Goal: Information Seeking & Learning: Learn about a topic

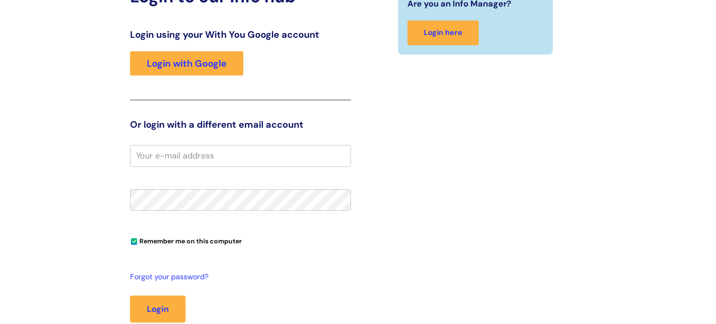
scroll to position [96, 0]
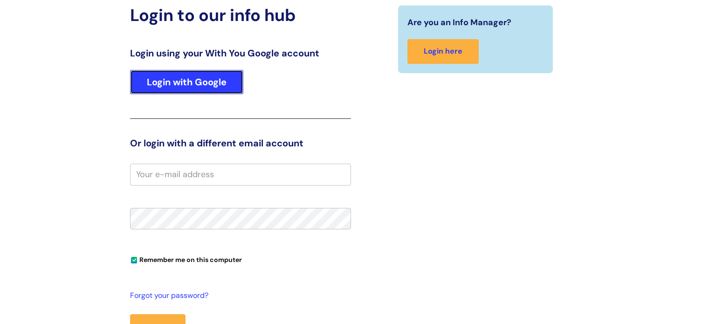
click at [196, 92] on link "Login with Google" at bounding box center [186, 82] width 113 height 24
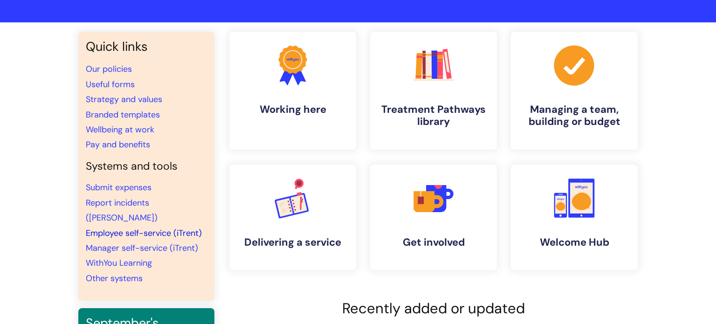
scroll to position [56, 0]
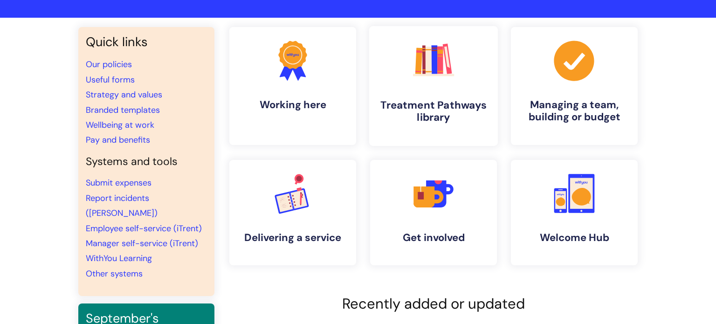
click at [417, 81] on icon ".cls-1{fill:#f89b22;}.cls-1,.cls-2,.cls-3,.cls-4,.cls-5,.cls-6,.cls-7{stroke-wi…" at bounding box center [433, 60] width 46 height 46
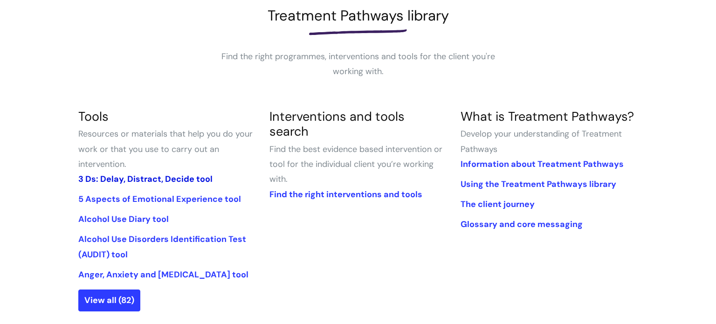
scroll to position [160, 0]
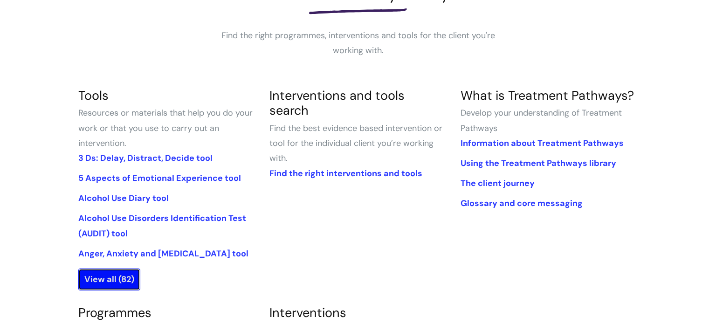
click at [125, 273] on link "View all (82)" at bounding box center [109, 278] width 62 height 21
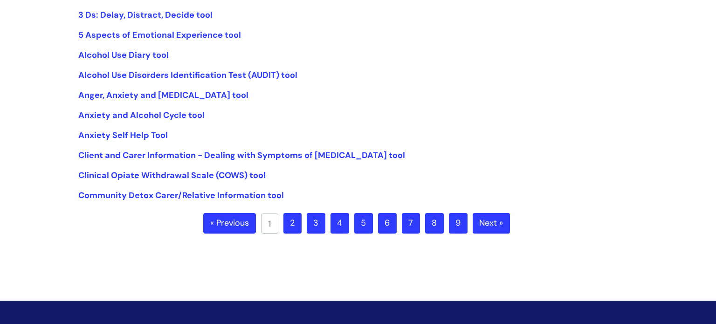
scroll to position [308, 0]
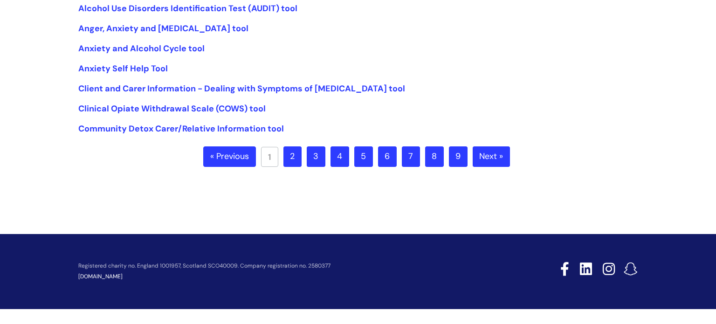
click at [438, 158] on link "8" at bounding box center [434, 156] width 19 height 21
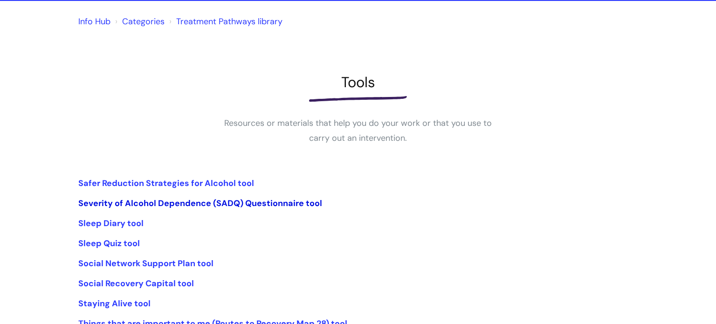
scroll to position [156, 0]
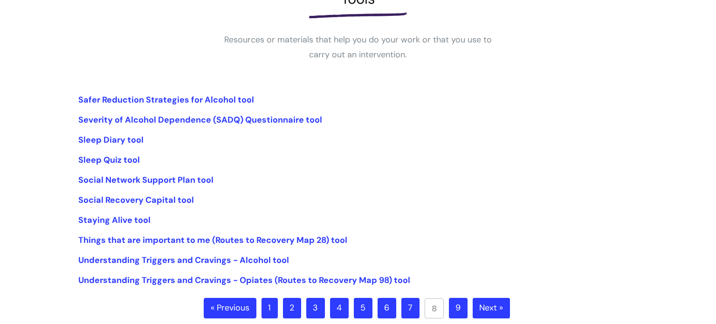
click at [453, 303] on link "9" at bounding box center [458, 308] width 19 height 21
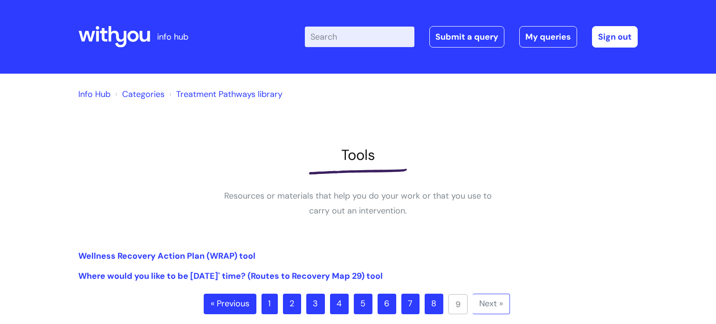
click at [364, 305] on link "5" at bounding box center [363, 304] width 19 height 21
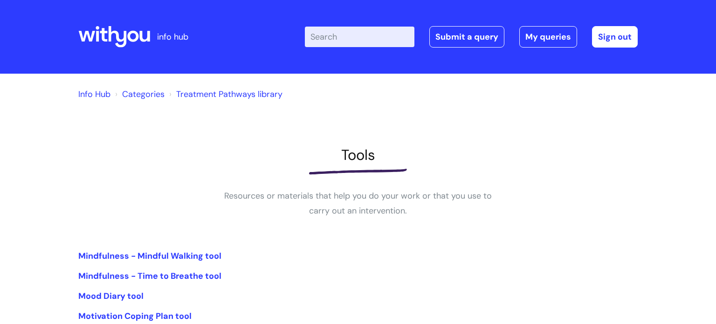
click at [357, 32] on input "Enter your search term here..." at bounding box center [360, 37] width 110 height 21
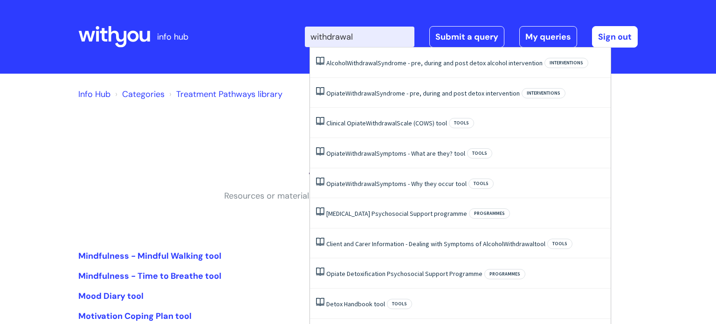
type input "withdrawal"
click button "Search" at bounding box center [0, 0] width 0 height 0
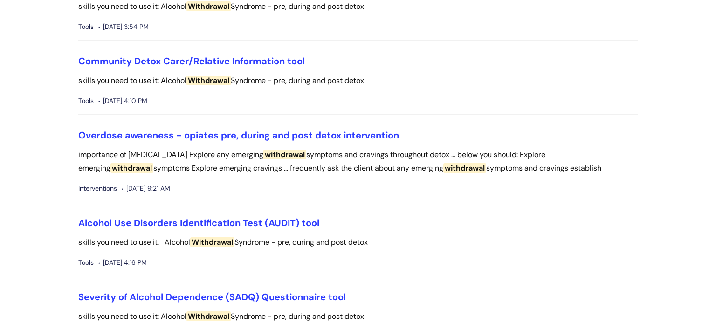
scroll to position [1115, 0]
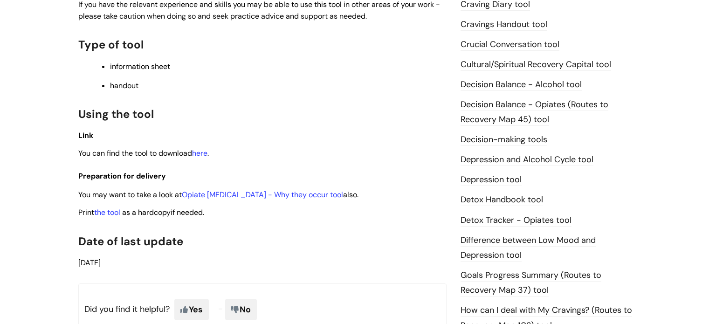
scroll to position [482, 0]
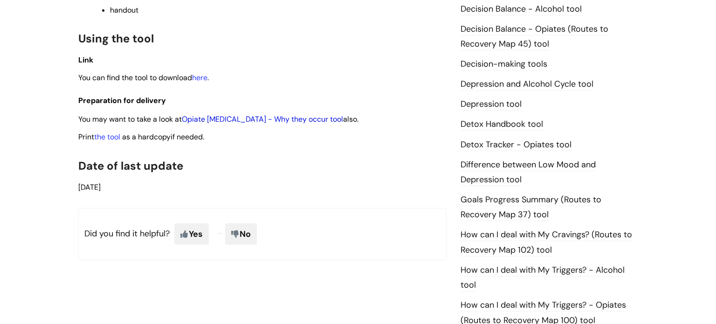
click at [236, 119] on link "Opiate [MEDICAL_DATA] - Why they occur tool" at bounding box center [262, 119] width 161 height 10
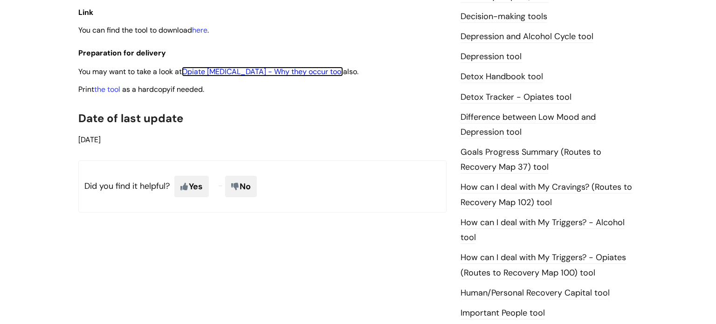
scroll to position [531, 0]
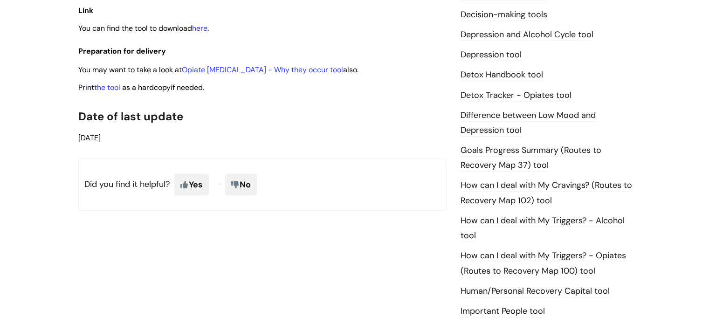
click at [108, 91] on link "the tool" at bounding box center [107, 87] width 26 height 10
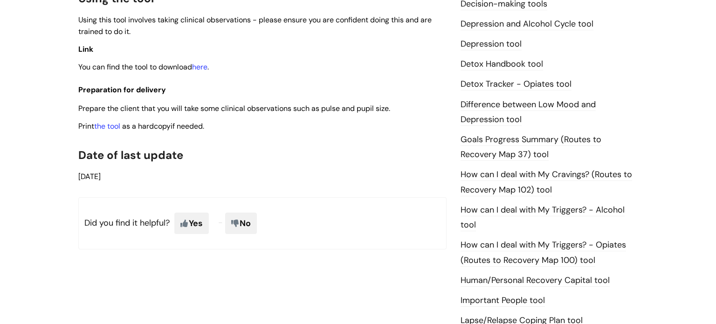
scroll to position [444, 0]
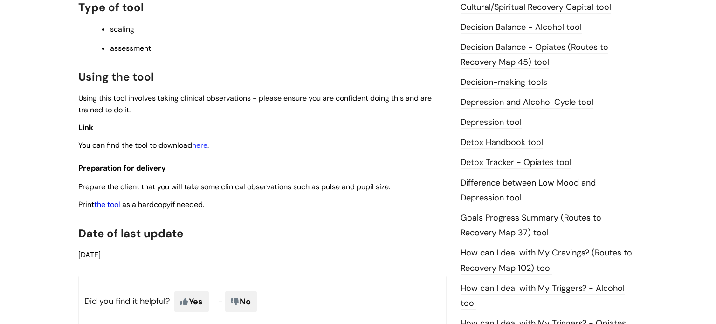
click at [118, 209] on link "the tool" at bounding box center [107, 204] width 26 height 10
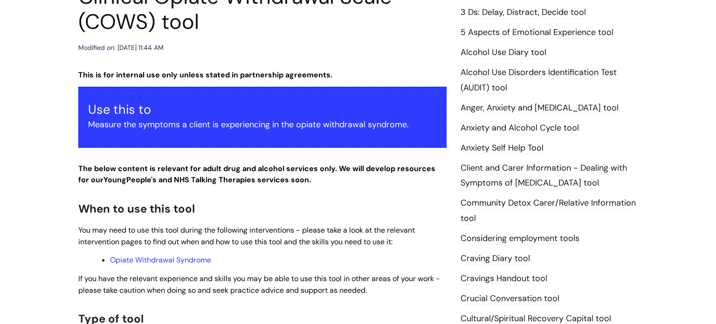
scroll to position [0, 0]
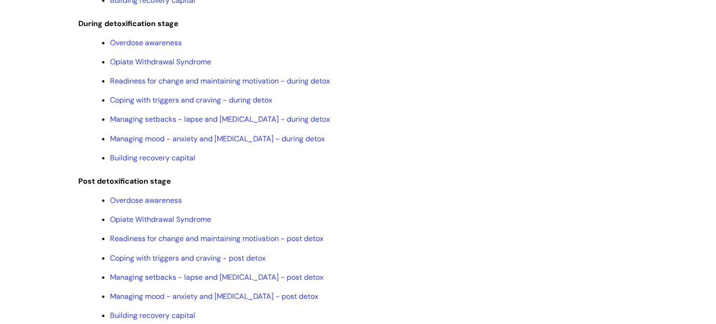
scroll to position [1092, 0]
